Goal: Find specific page/section

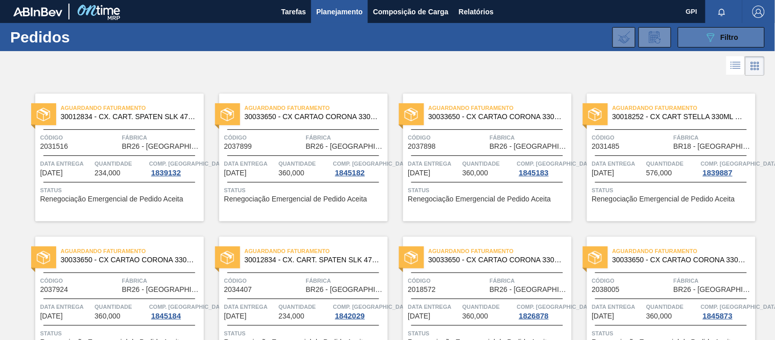
click at [683, 35] on button "089F7B8B-B2A5-4AFE-B5C0-19BA573D28AC Filtro" at bounding box center [721, 37] width 87 height 20
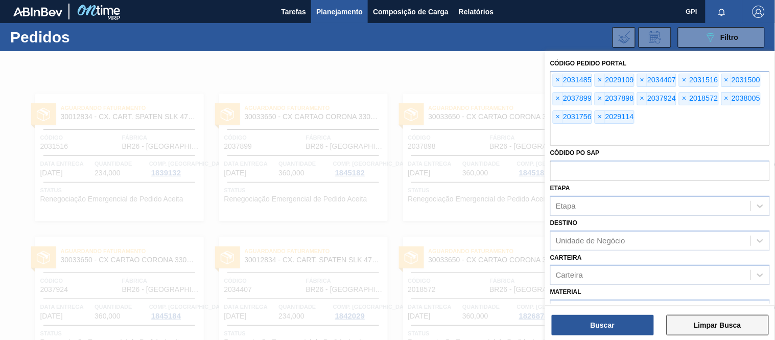
click at [697, 325] on button "Limpar Busca" at bounding box center [718, 325] width 102 height 20
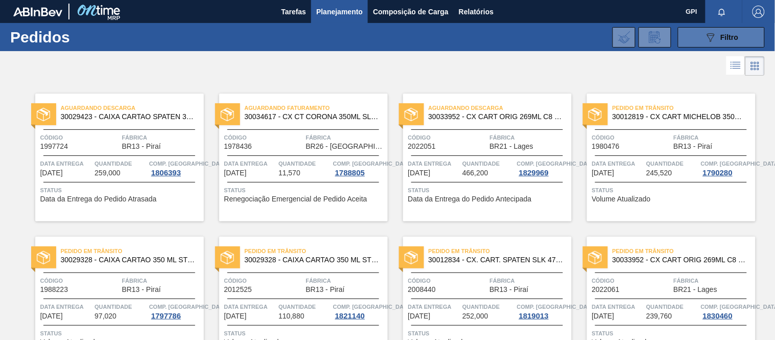
click at [744, 36] on button "089F7B8B-B2A5-4AFE-B5C0-19BA573D28AC Filtro" at bounding box center [721, 37] width 87 height 20
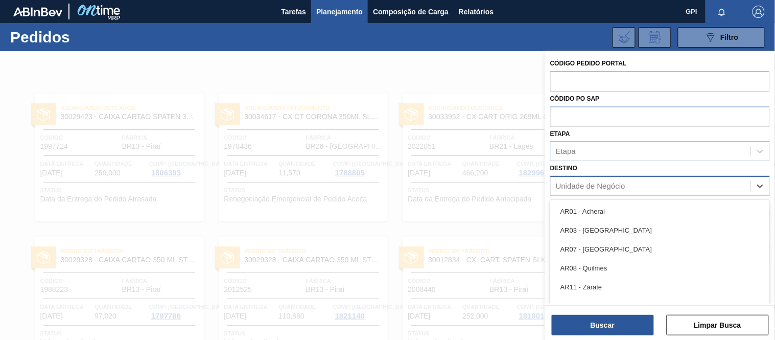
scroll to position [16, 0]
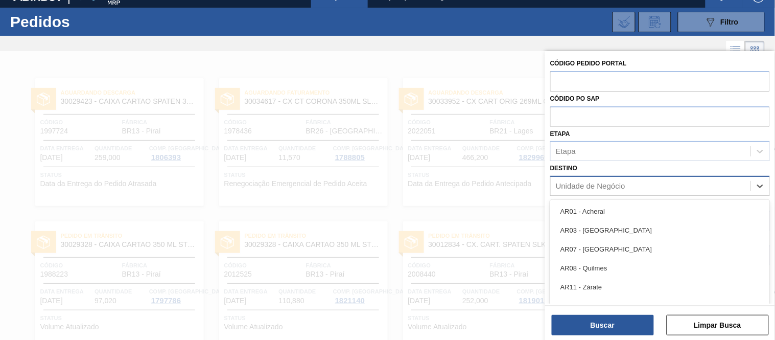
click at [622, 182] on div "Unidade de Negócio" at bounding box center [590, 186] width 69 height 9
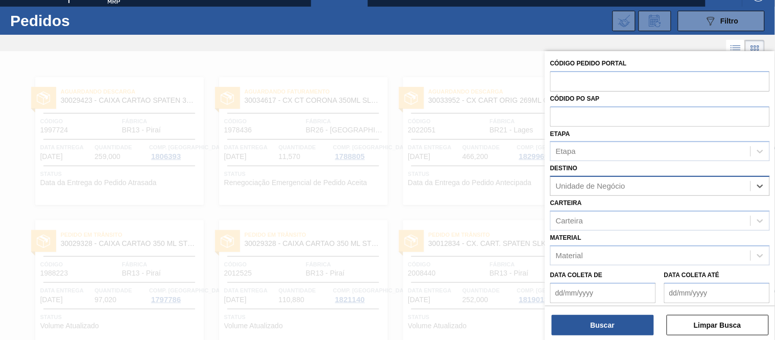
click at [622, 182] on div "Unidade de Negócio" at bounding box center [590, 186] width 69 height 9
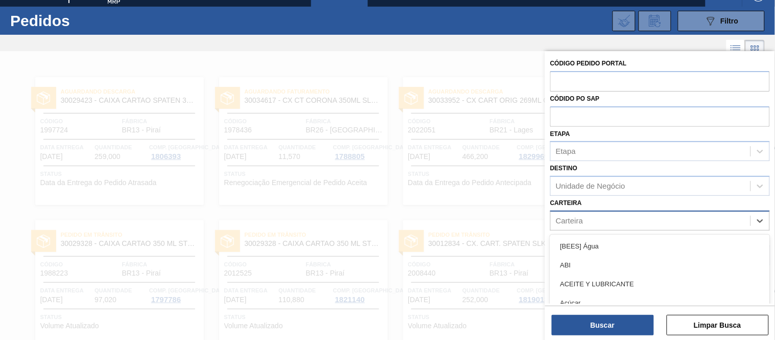
click at [596, 224] on div "Carteira" at bounding box center [651, 220] width 200 height 15
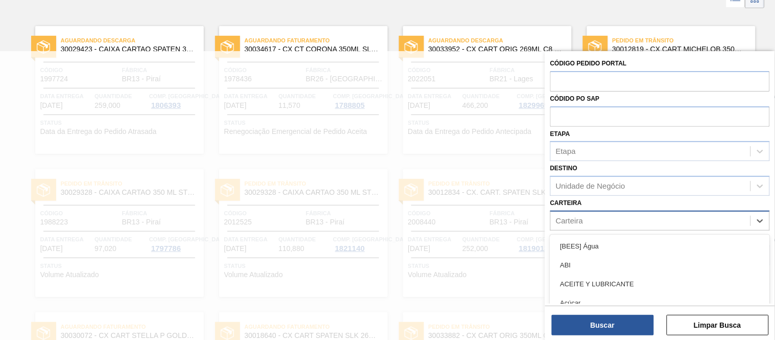
click at [593, 215] on div "Carteira" at bounding box center [651, 220] width 200 height 15
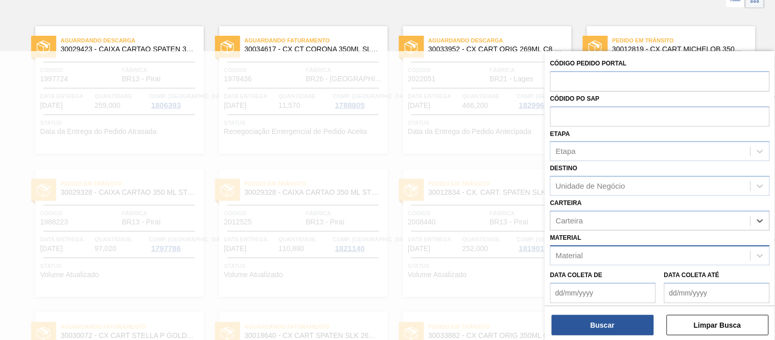
click at [595, 253] on div "Material" at bounding box center [651, 255] width 200 height 15
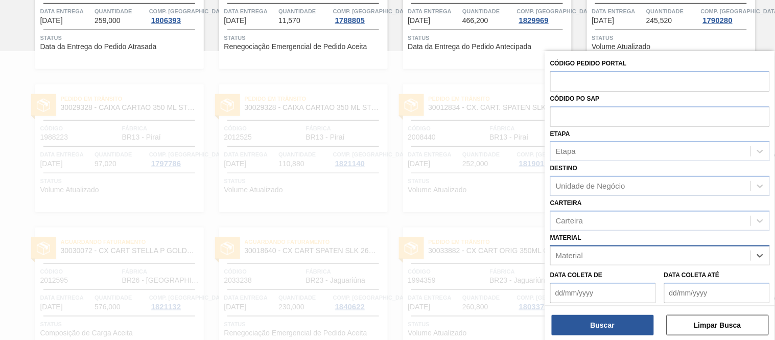
click at [595, 253] on div "Material" at bounding box center [651, 255] width 200 height 15
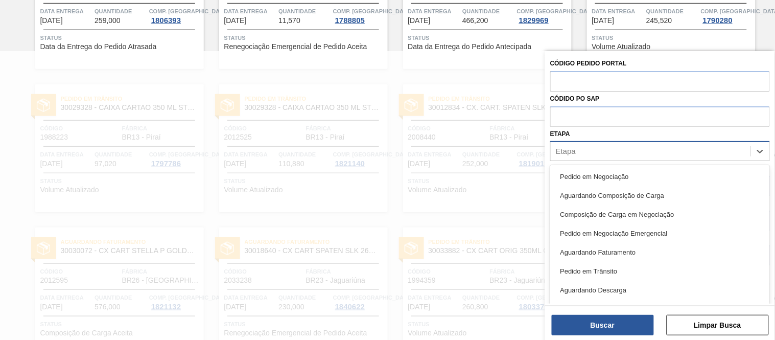
click at [606, 152] on div "Etapa" at bounding box center [651, 151] width 200 height 15
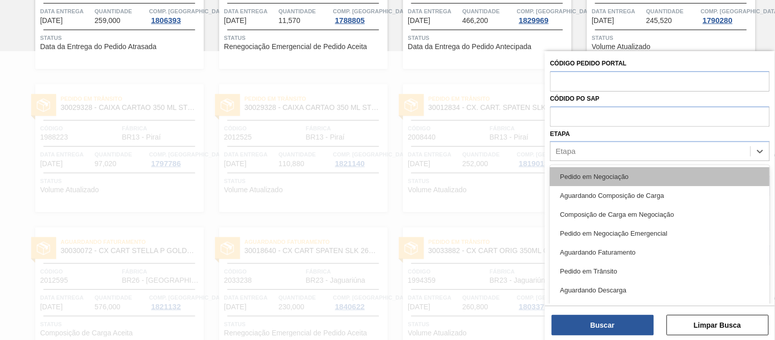
click at [596, 171] on div "Pedido em Negociação" at bounding box center [660, 176] width 220 height 19
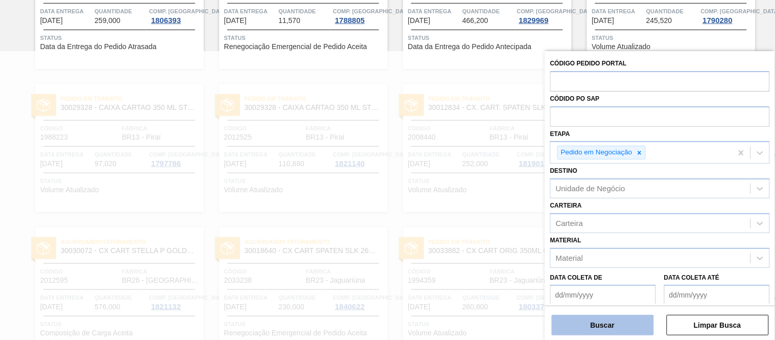
click at [592, 317] on button "Buscar" at bounding box center [603, 325] width 102 height 20
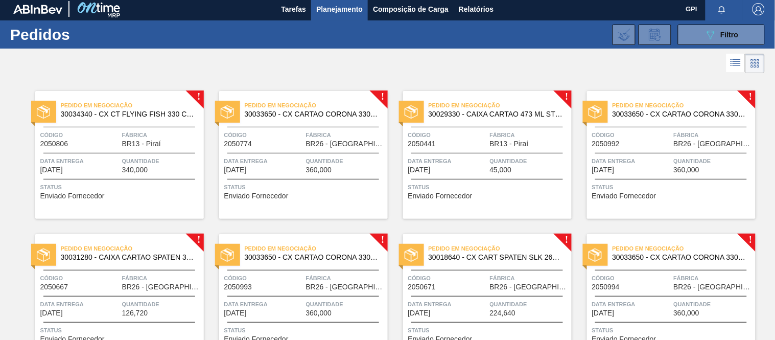
scroll to position [3, 0]
